Goal: Task Accomplishment & Management: Use online tool/utility

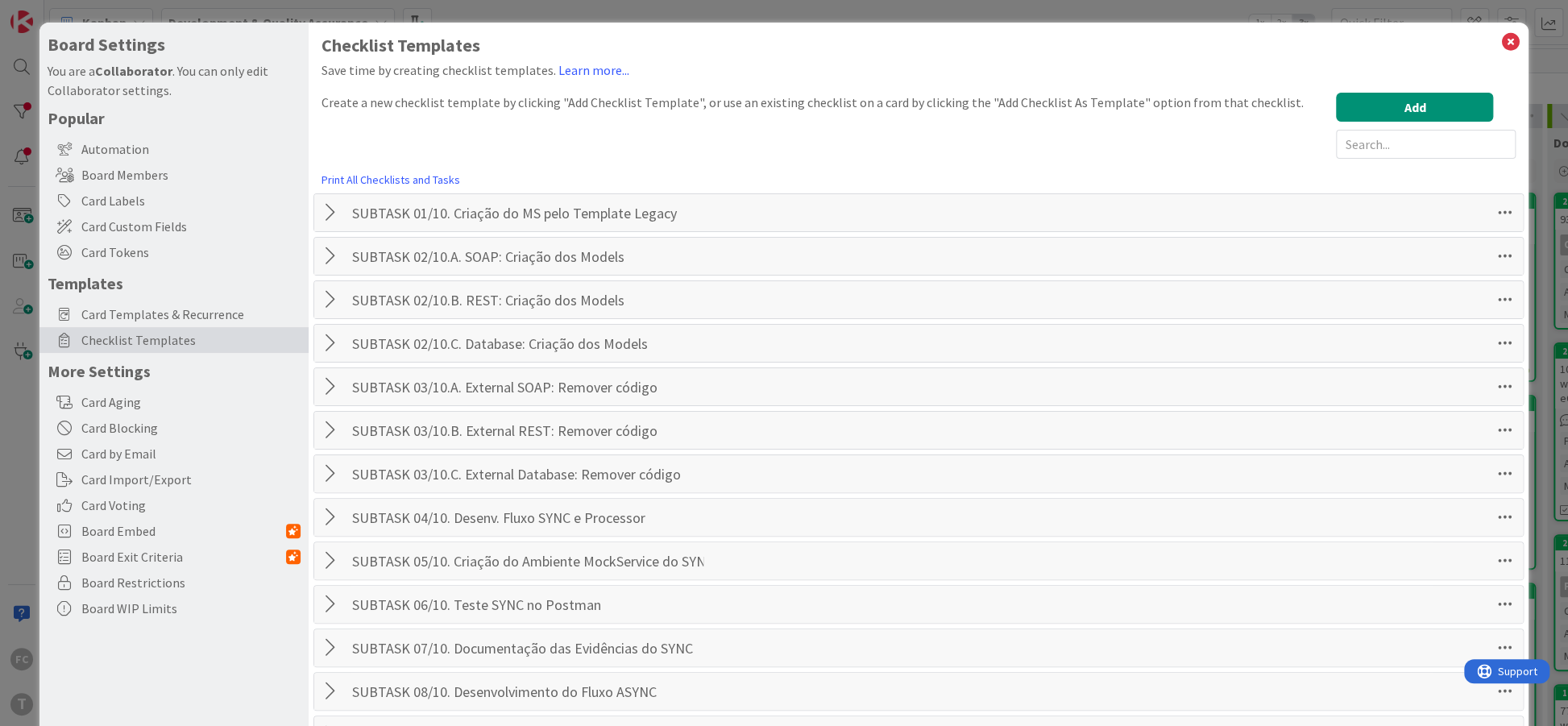
scroll to position [666, 0]
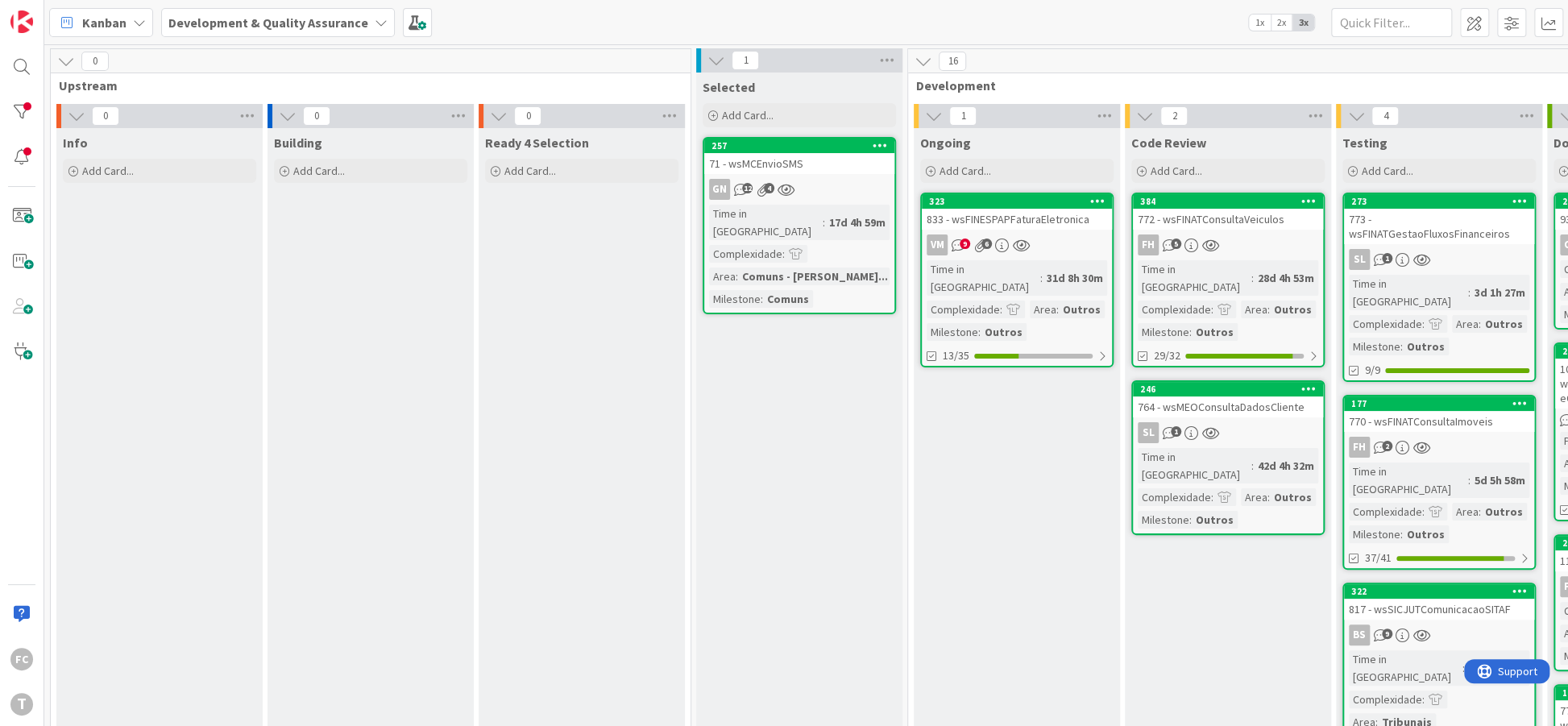
click at [491, 31] on div "Kanban Development & Quality Assurance 1x 2x 3x" at bounding box center [805, 21] width 1524 height 44
click at [1247, 396] on div "764 - wsMEOConsultaDadosCliente" at bounding box center [1228, 406] width 190 height 20
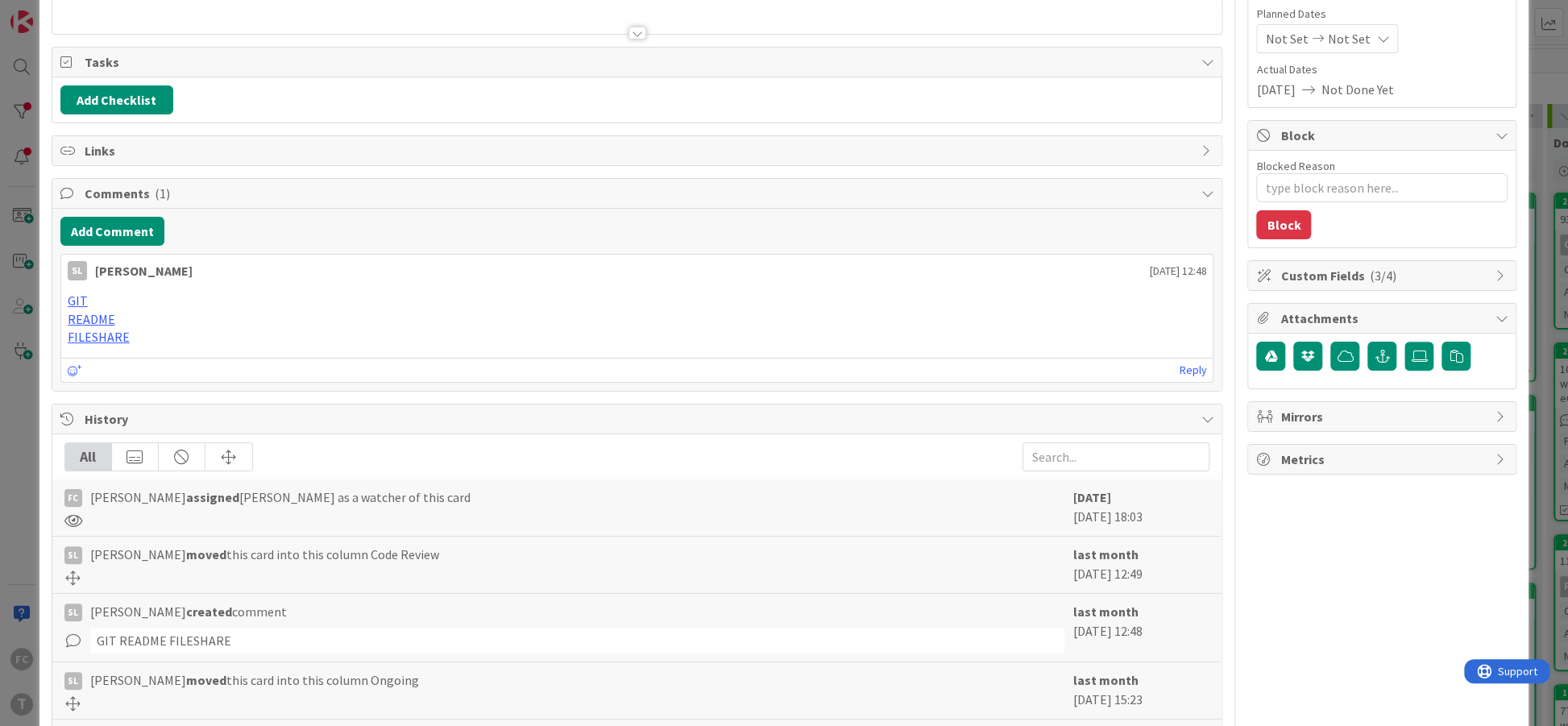
scroll to position [196, 0]
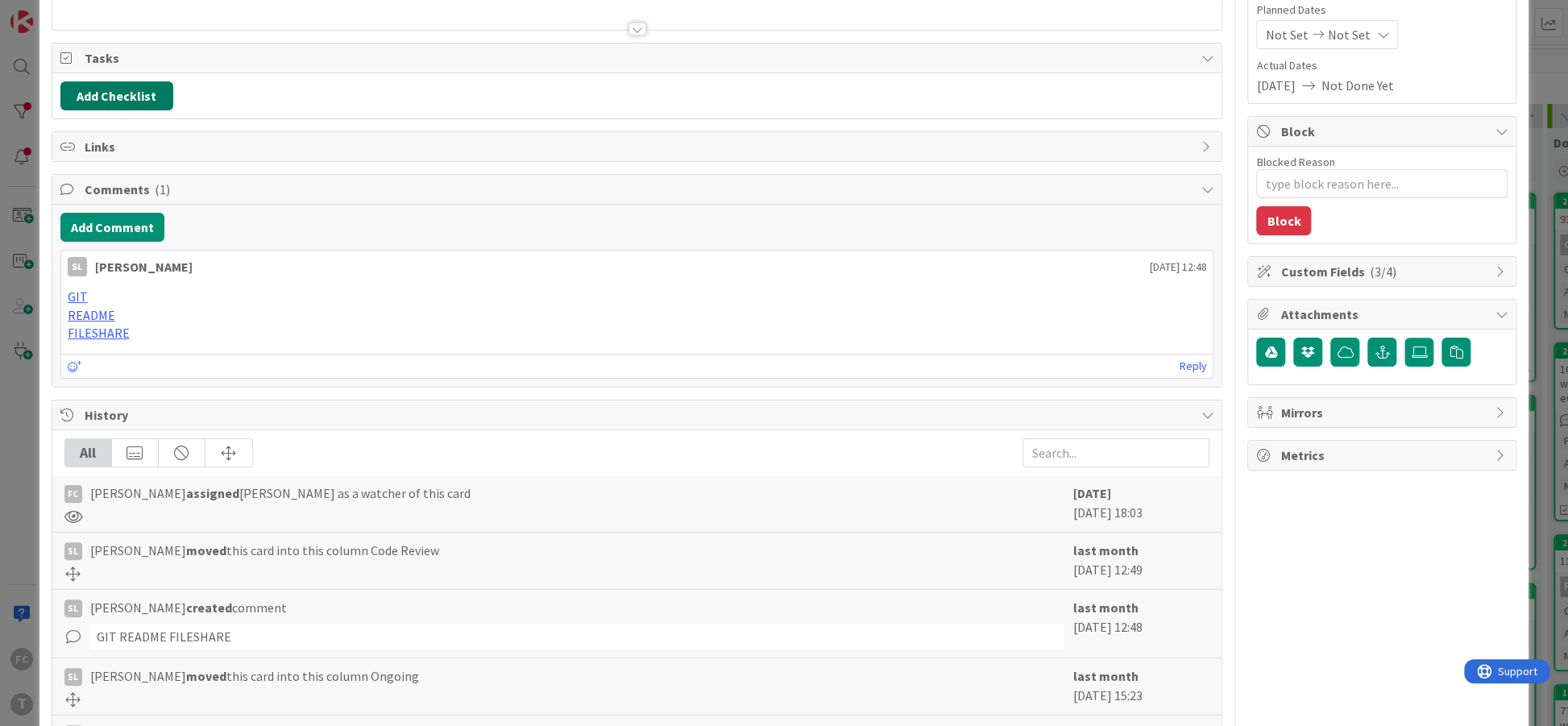
click at [105, 95] on button "Add Checklist" at bounding box center [117, 96] width 113 height 29
click at [120, 234] on link "Load template" at bounding box center [109, 240] width 82 height 17
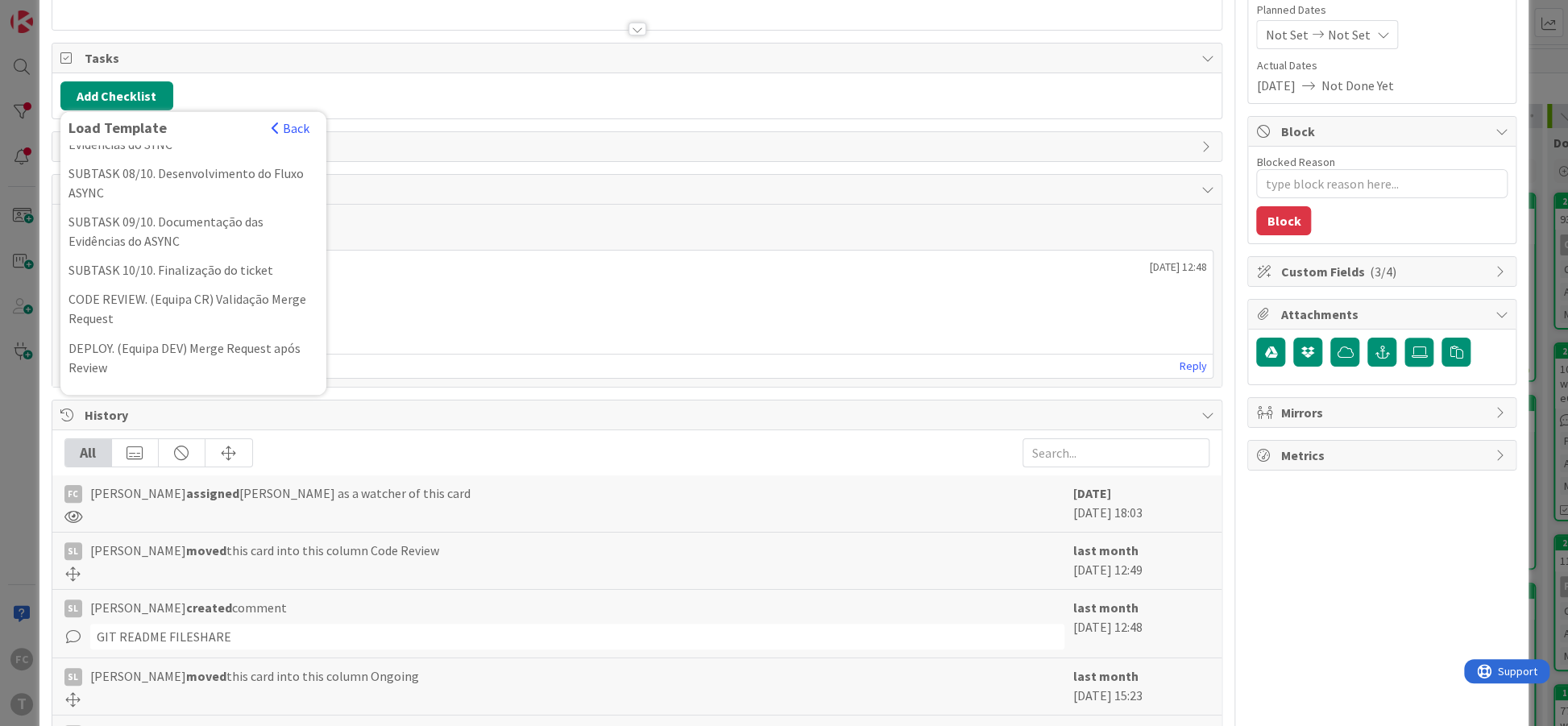
scroll to position [532, 0]
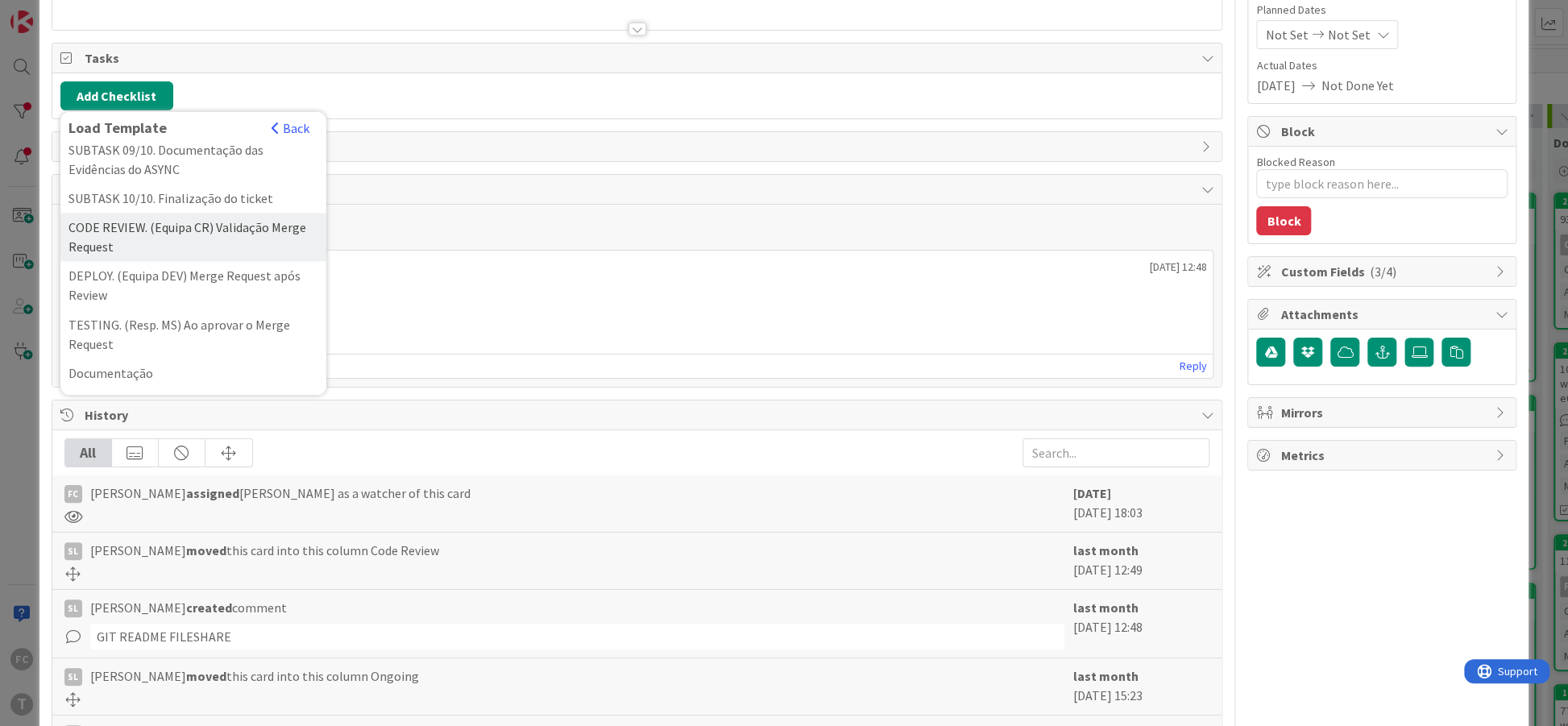
click at [190, 246] on div "CODE REVIEW. (Equipa CR) Validação Merge Request" at bounding box center [193, 237] width 266 height 49
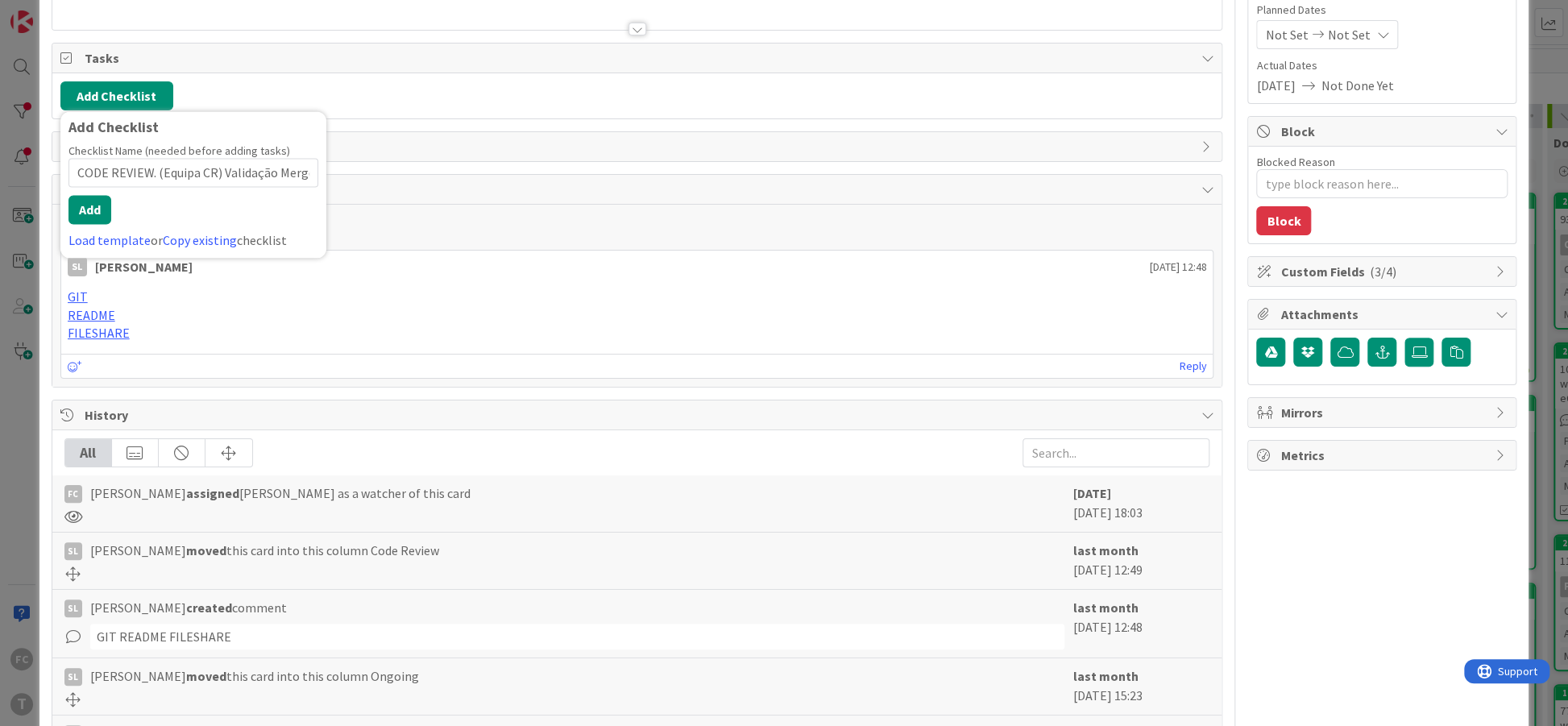
scroll to position [0, 46]
click at [90, 209] on button "Add" at bounding box center [90, 210] width 43 height 29
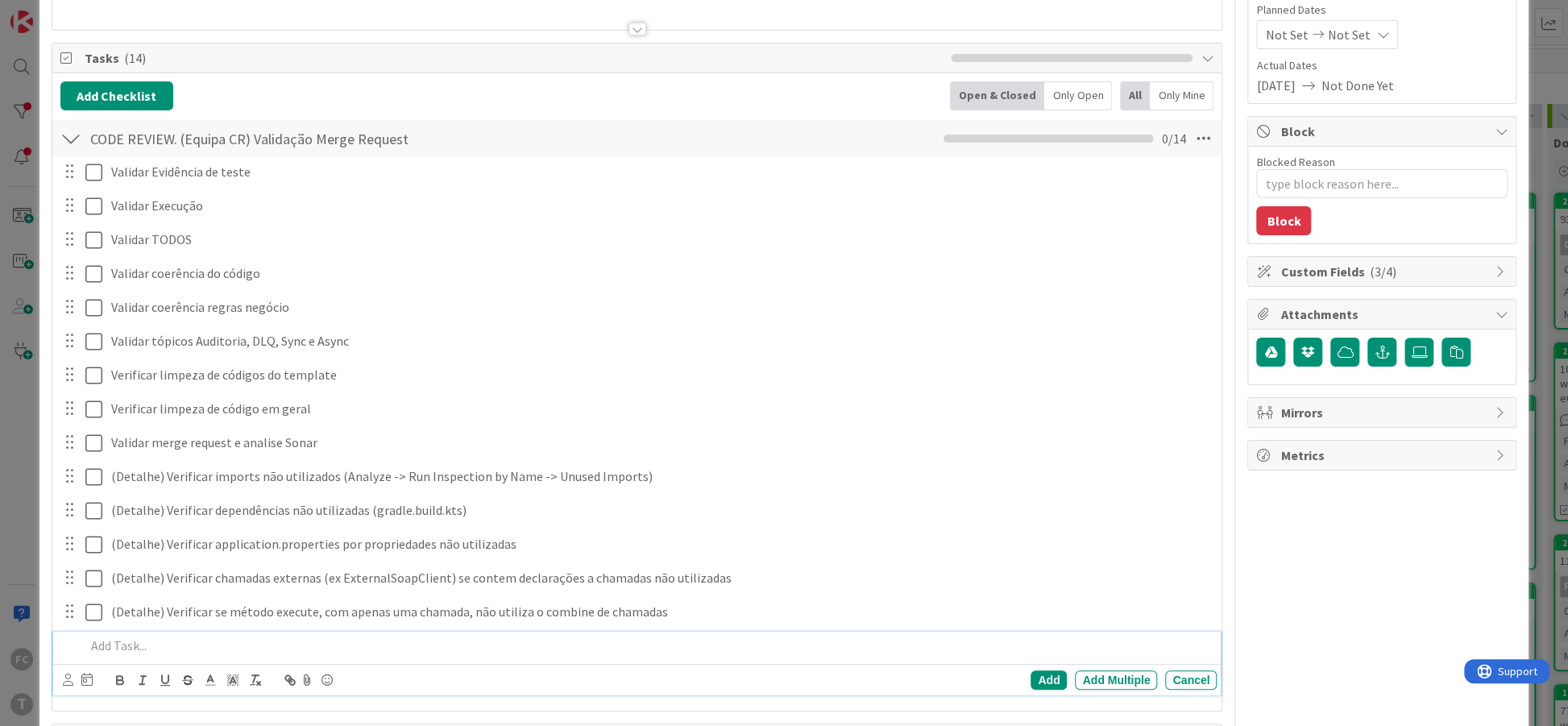
type textarea "x"
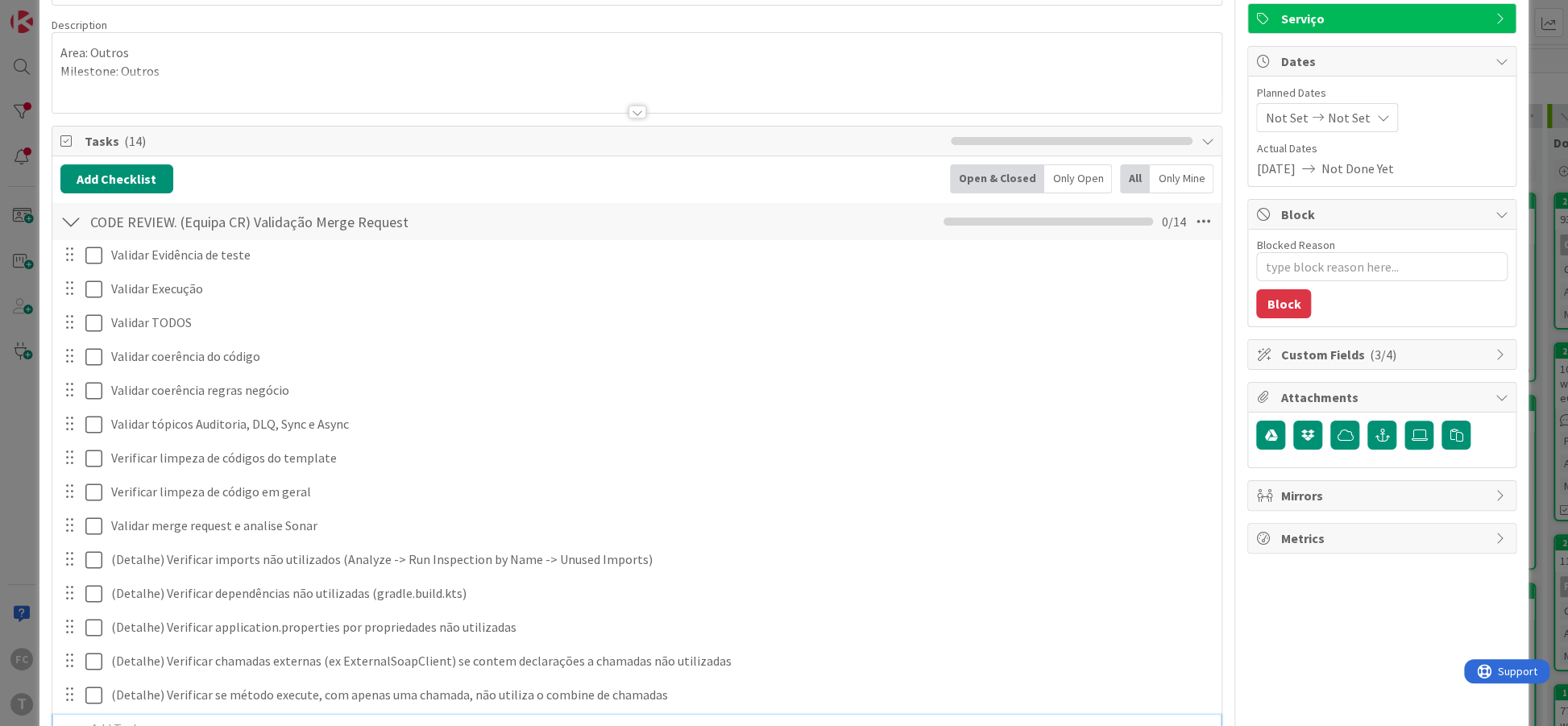
scroll to position [0, 0]
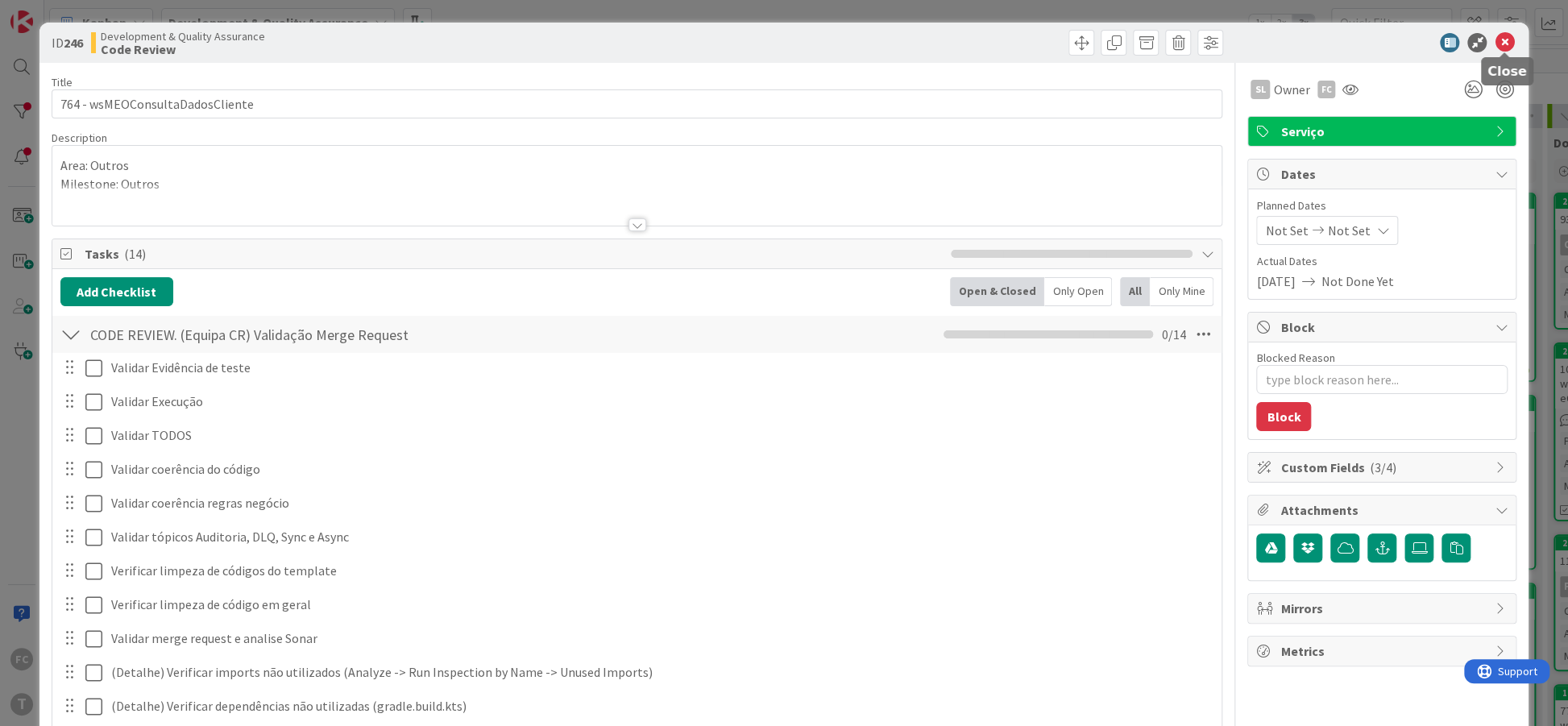
click at [1511, 37] on icon at bounding box center [1505, 43] width 20 height 20
